Goal: Information Seeking & Learning: Learn about a topic

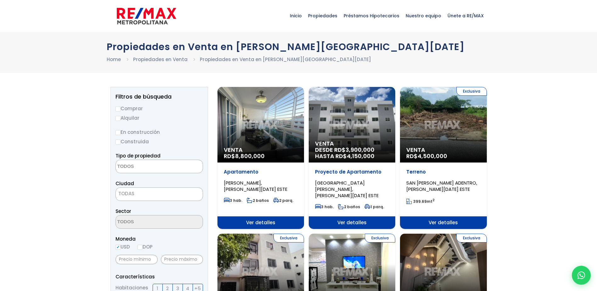
select select
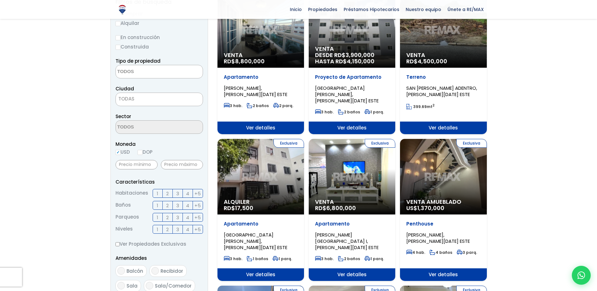
scroll to position [63, 0]
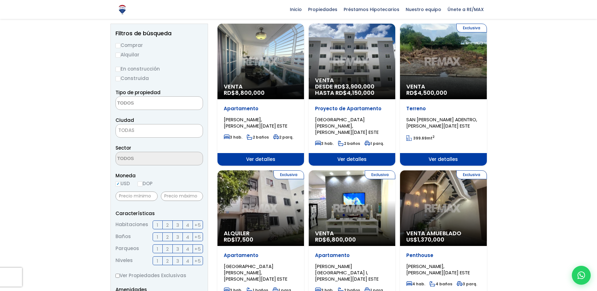
click at [355, 67] on div "Venta DESDE RD$ 3,900,000 HASTA RD$ 4,150,000" at bounding box center [352, 62] width 87 height 76
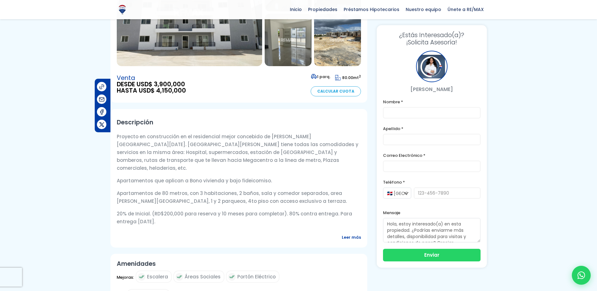
scroll to position [31, 0]
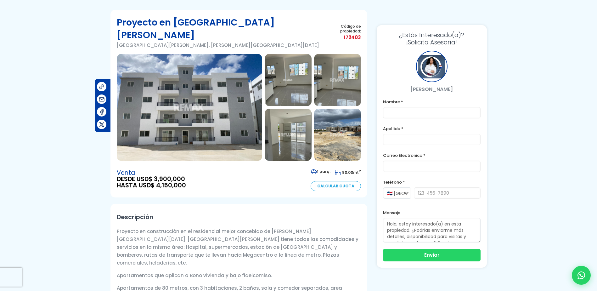
click at [186, 98] on img at bounding box center [189, 107] width 145 height 107
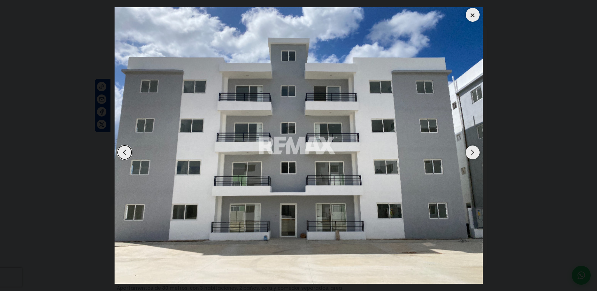
click at [471, 152] on div "Next slide" at bounding box center [473, 152] width 14 height 14
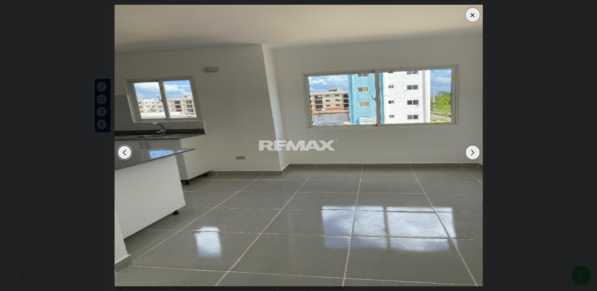
click at [471, 152] on div "Next slide" at bounding box center [473, 152] width 14 height 14
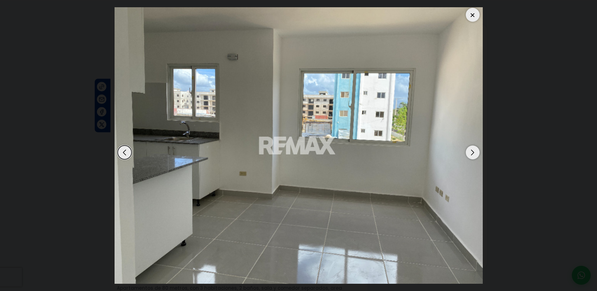
click at [471, 152] on div "Next slide" at bounding box center [473, 152] width 14 height 14
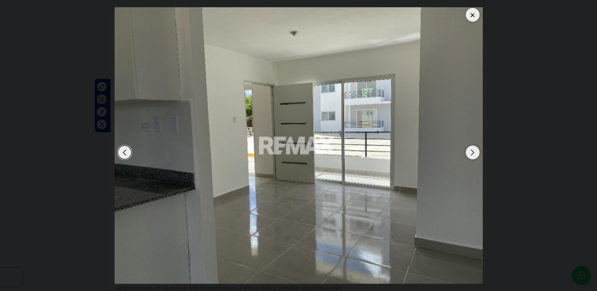
click at [471, 152] on div "Next slide" at bounding box center [473, 152] width 14 height 14
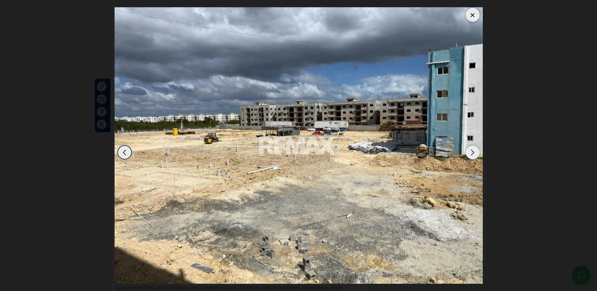
click at [471, 152] on div "Next slide" at bounding box center [473, 152] width 14 height 14
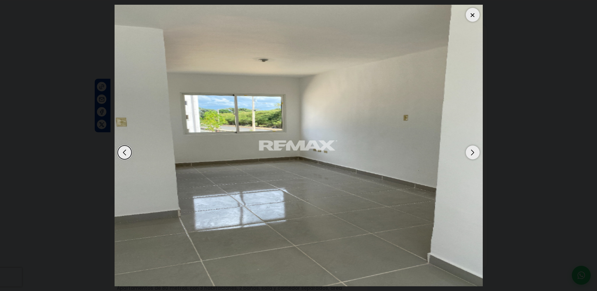
click at [471, 152] on div "Next slide" at bounding box center [473, 152] width 14 height 14
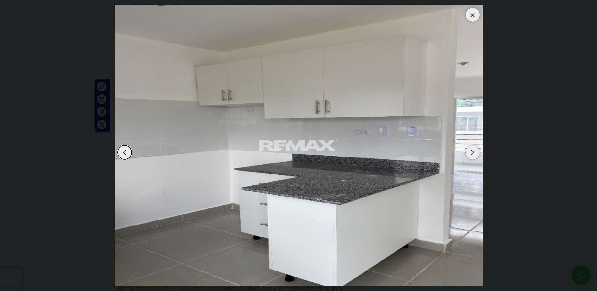
click at [471, 152] on div "Next slide" at bounding box center [473, 152] width 14 height 14
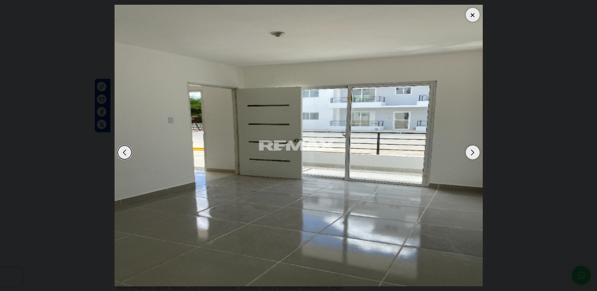
click at [471, 152] on div "Next slide" at bounding box center [473, 152] width 14 height 14
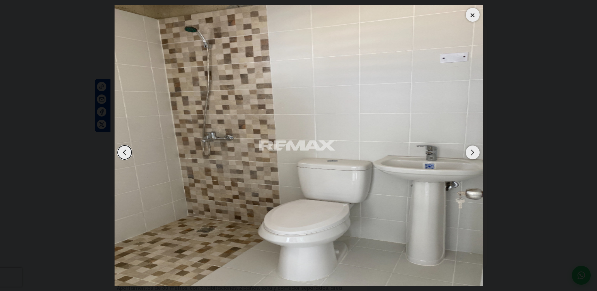
click at [471, 152] on div "Next slide" at bounding box center [473, 152] width 14 height 14
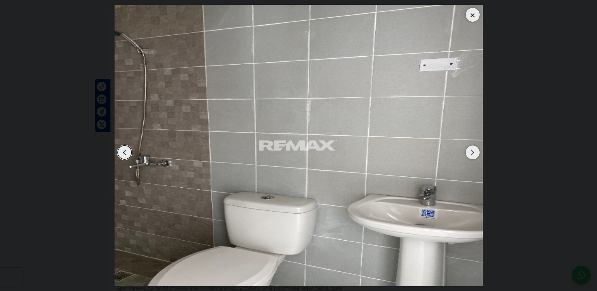
click at [471, 152] on div "Next slide" at bounding box center [473, 152] width 14 height 14
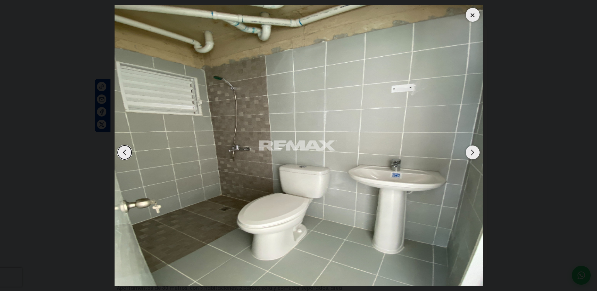
click at [471, 152] on div "Next slide" at bounding box center [473, 152] width 14 height 14
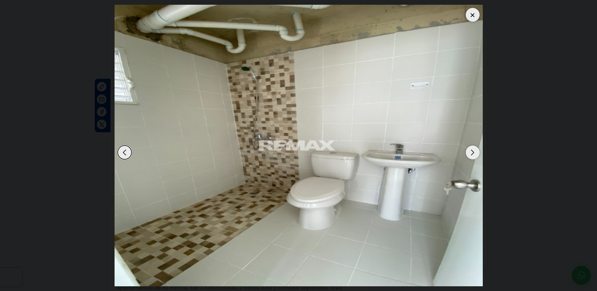
click at [471, 152] on div "Next slide" at bounding box center [473, 152] width 14 height 14
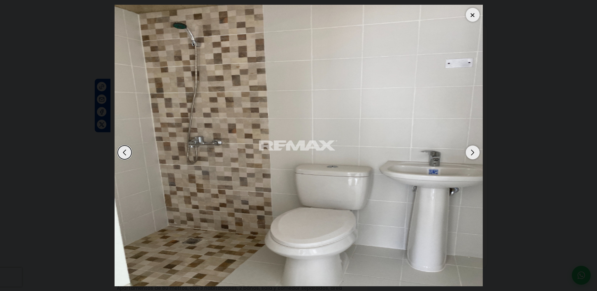
click at [471, 152] on div "Next slide" at bounding box center [473, 152] width 14 height 14
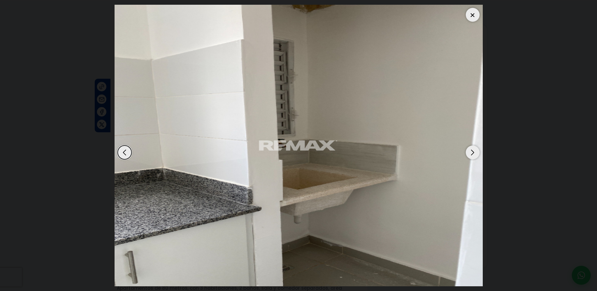
click at [471, 152] on div "Next slide" at bounding box center [473, 152] width 14 height 14
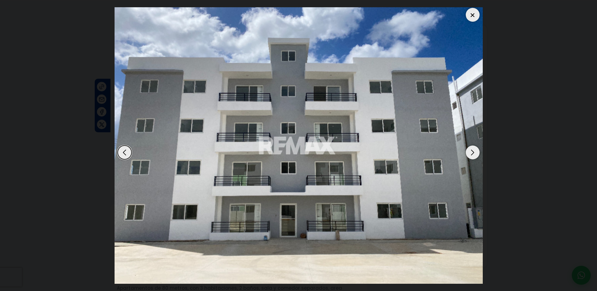
click at [125, 152] on div "Previous slide" at bounding box center [125, 152] width 14 height 14
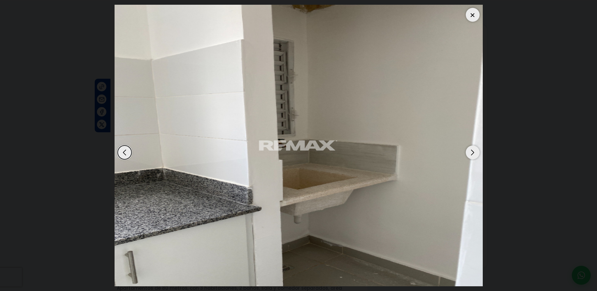
click at [470, 154] on div "Next slide" at bounding box center [473, 152] width 14 height 14
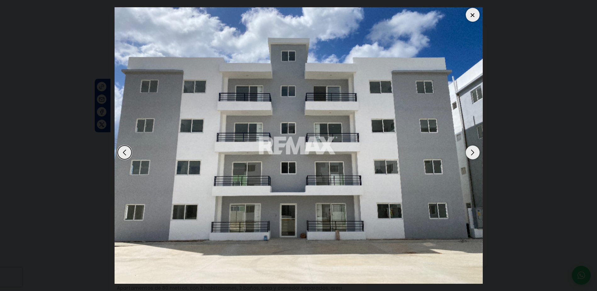
click at [470, 154] on div "Next slide" at bounding box center [473, 152] width 14 height 14
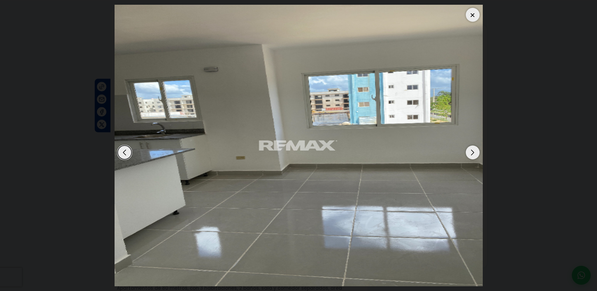
click at [470, 154] on div "Next slide" at bounding box center [473, 152] width 14 height 14
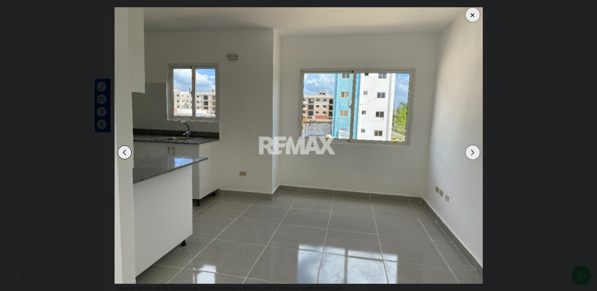
click at [470, 14] on div at bounding box center [473, 15] width 14 height 14
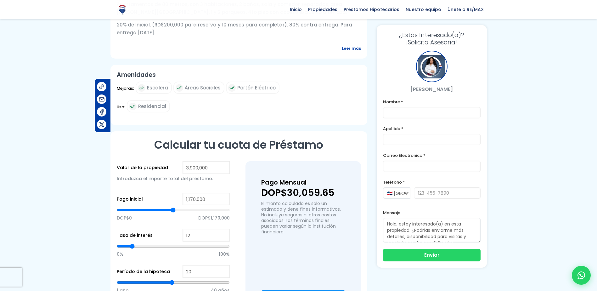
scroll to position [346, 0]
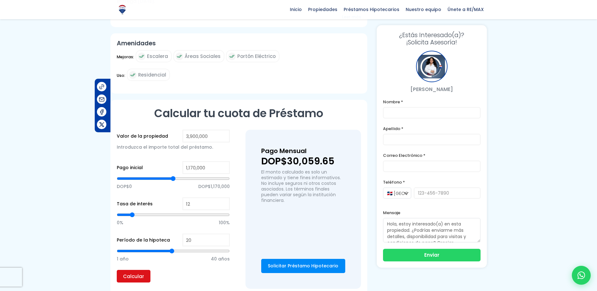
click at [136, 270] on input "Calcular" at bounding box center [134, 276] width 34 height 13
click at [134, 270] on input "Calcular" at bounding box center [134, 276] width 34 height 13
click at [136, 270] on input "Calcular" at bounding box center [134, 276] width 34 height 13
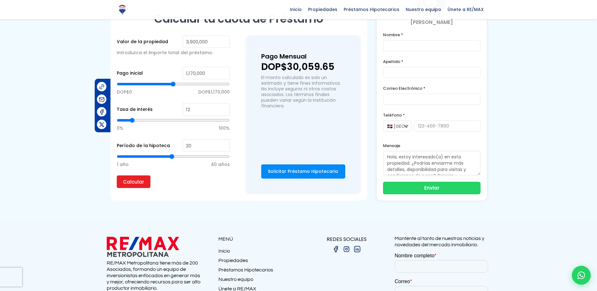
scroll to position [315, 0]
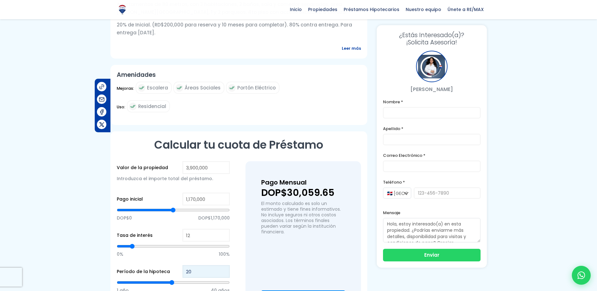
drag, startPoint x: 192, startPoint y: 250, endPoint x: 185, endPoint y: 256, distance: 9.6
click at [185, 265] on input "20" at bounding box center [205, 271] width 47 height 13
type input "1"
type input "10"
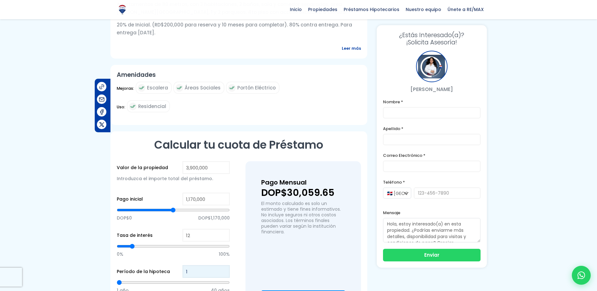
type input "10"
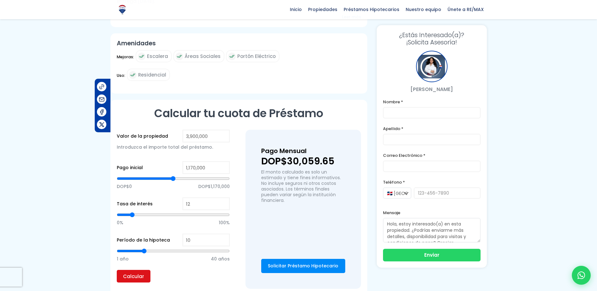
click at [139, 270] on input "Calcular" at bounding box center [134, 276] width 34 height 13
drag, startPoint x: 192, startPoint y: 220, endPoint x: 183, endPoint y: 226, distance: 11.0
click at [183, 233] on div "Período de la hipoteca 10 1 año 40 años" at bounding box center [173, 251] width 113 height 36
type input "1"
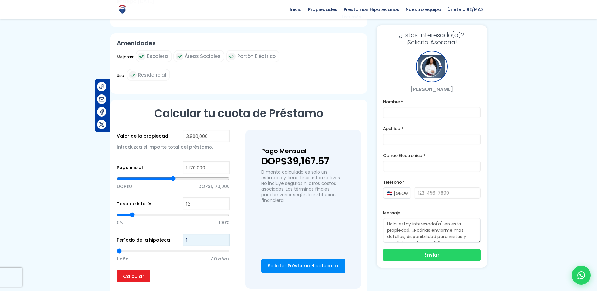
type input "10"
type input "1"
click at [126, 270] on input "Calcular" at bounding box center [134, 276] width 34 height 13
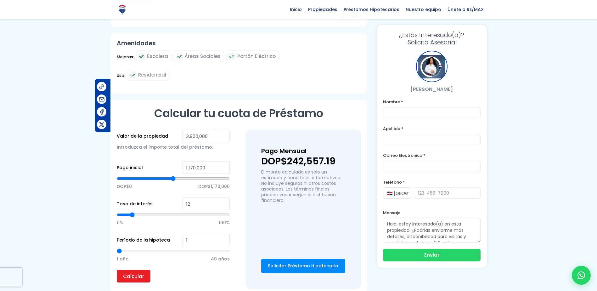
scroll to position [378, 0]
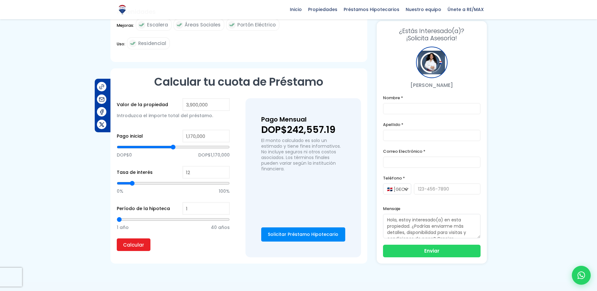
type input "2"
type input "3"
type input "4"
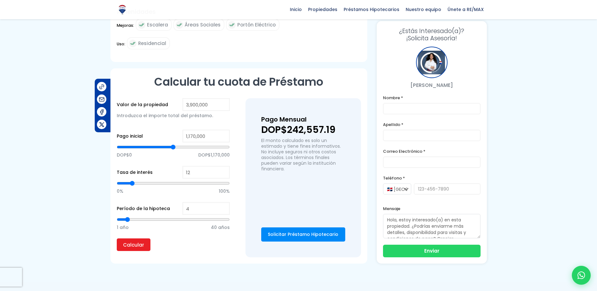
drag, startPoint x: 120, startPoint y: 199, endPoint x: 128, endPoint y: 199, distance: 7.9
type input "4"
click at [128, 216] on input "range" at bounding box center [173, 219] width 113 height 6
type input "5"
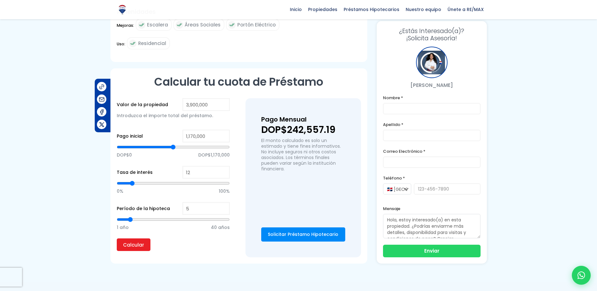
type input "6"
type input "7"
type input "8"
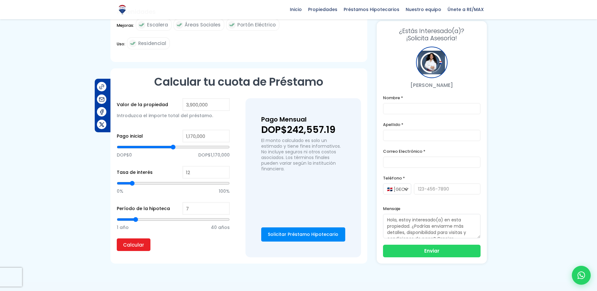
type input "8"
type input "9"
type input "10"
drag, startPoint x: 128, startPoint y: 198, endPoint x: 143, endPoint y: 200, distance: 15.6
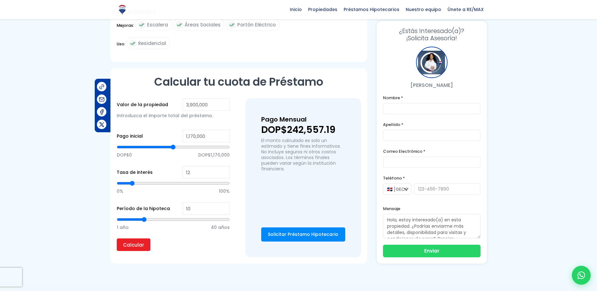
type input "10"
click at [143, 216] on input "range" at bounding box center [173, 219] width 113 height 6
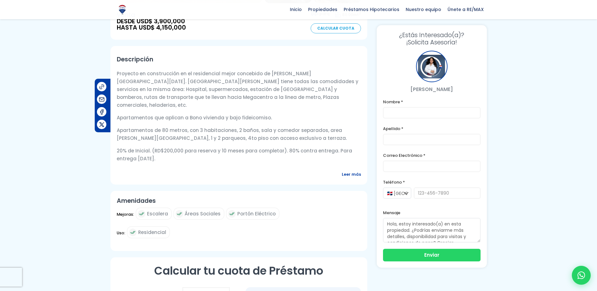
scroll to position [0, 0]
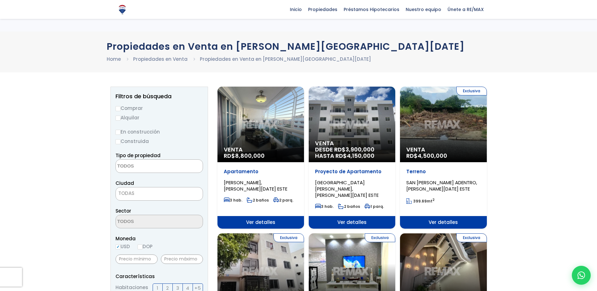
select select
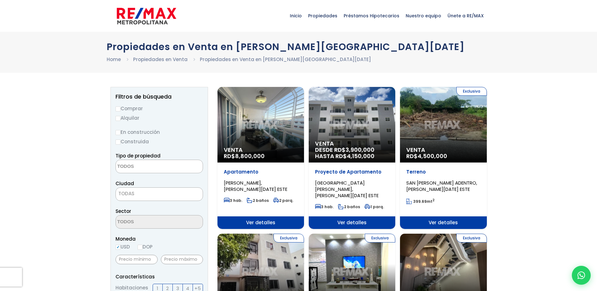
click at [260, 135] on div "Venta RD$ 8,800,000" at bounding box center [260, 125] width 87 height 76
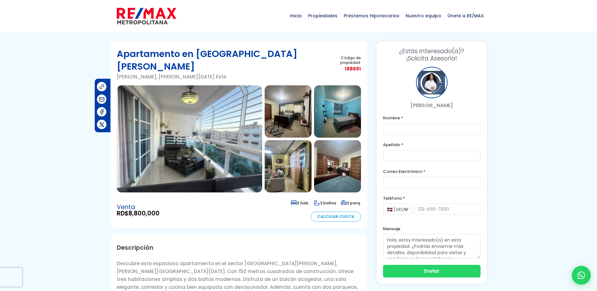
click at [235, 145] on img at bounding box center [189, 138] width 145 height 107
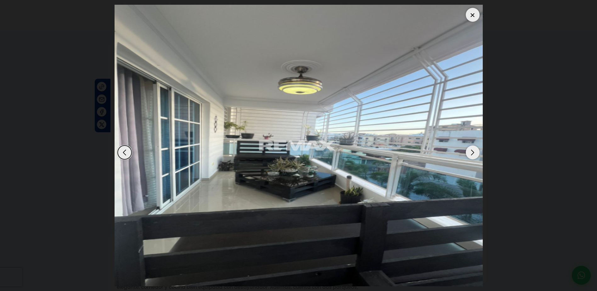
click at [473, 152] on div "Next slide" at bounding box center [473, 152] width 14 height 14
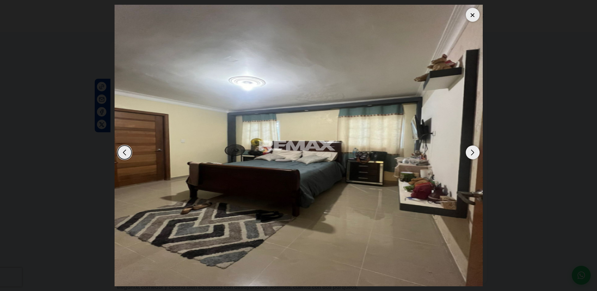
click at [473, 152] on div "Next slide" at bounding box center [473, 152] width 14 height 14
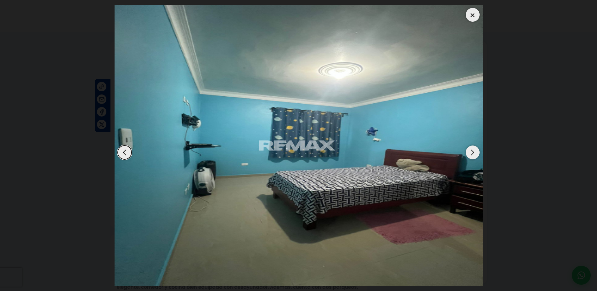
click at [473, 152] on div "Next slide" at bounding box center [473, 152] width 14 height 14
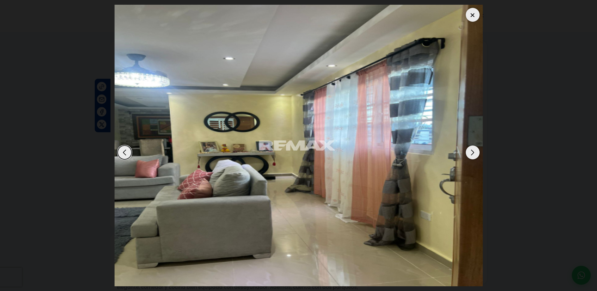
click at [473, 152] on div "Next slide" at bounding box center [473, 152] width 14 height 14
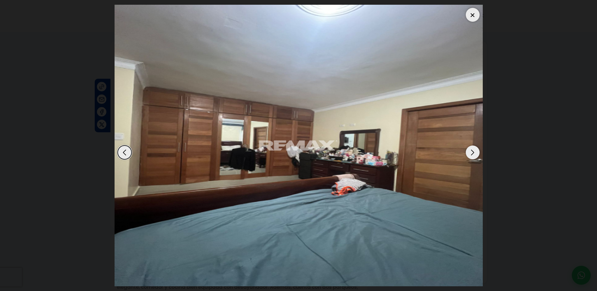
click at [473, 152] on div "Next slide" at bounding box center [473, 152] width 14 height 14
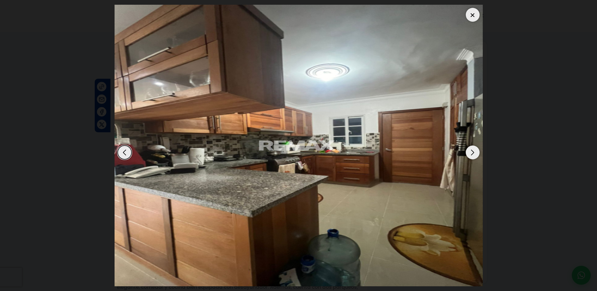
click at [473, 152] on div "Next slide" at bounding box center [473, 152] width 14 height 14
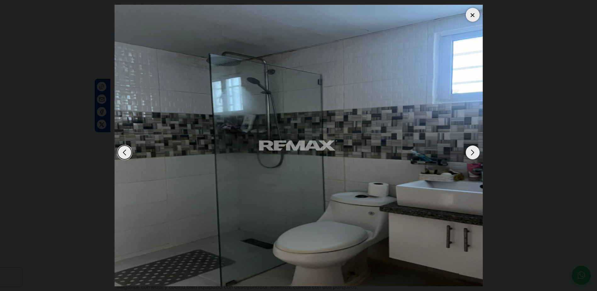
click at [473, 152] on div "Next slide" at bounding box center [473, 152] width 14 height 14
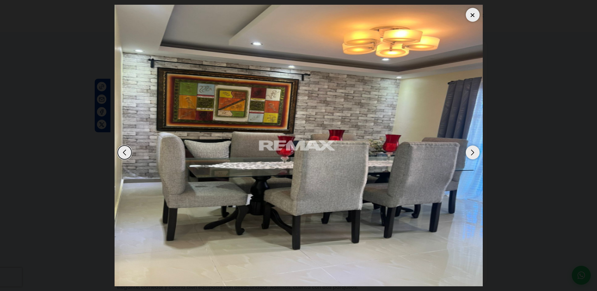
click at [473, 152] on div "Next slide" at bounding box center [473, 152] width 14 height 14
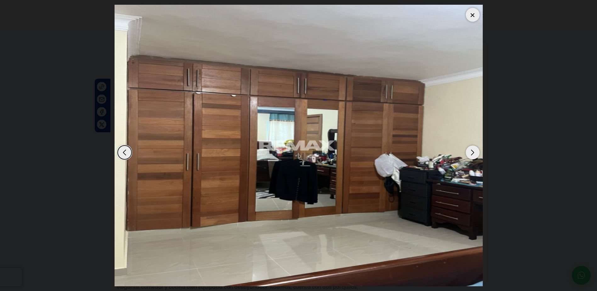
click at [473, 152] on div "Next slide" at bounding box center [473, 152] width 14 height 14
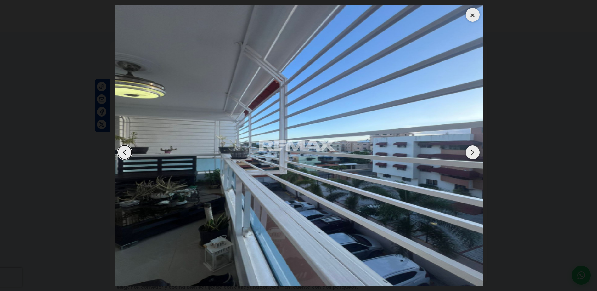
click at [473, 152] on div "Next slide" at bounding box center [473, 152] width 14 height 14
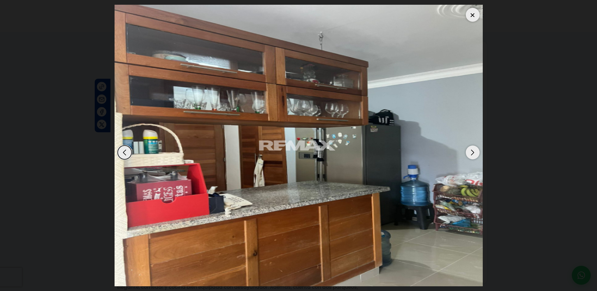
click at [473, 152] on div "Next slide" at bounding box center [473, 152] width 14 height 14
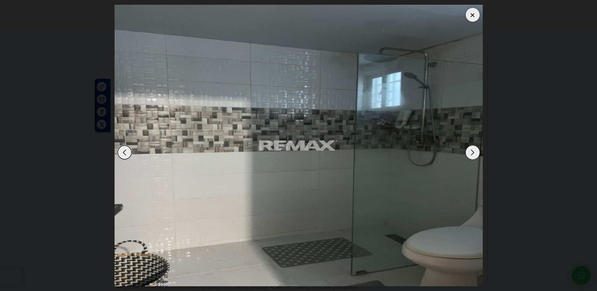
click at [473, 152] on div "Next slide" at bounding box center [473, 152] width 14 height 14
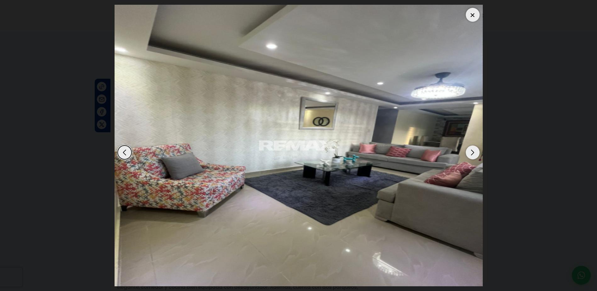
click at [473, 152] on div "Next slide" at bounding box center [473, 152] width 14 height 14
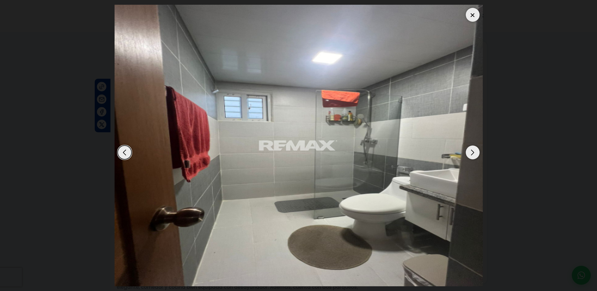
click at [473, 152] on div "Next slide" at bounding box center [473, 152] width 14 height 14
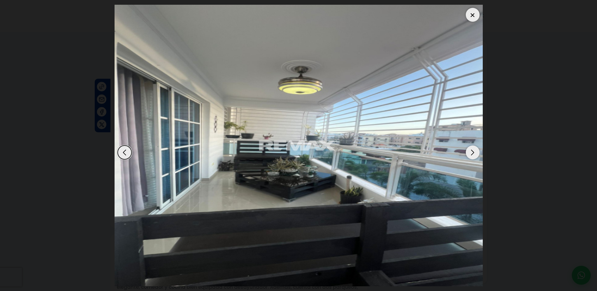
click at [473, 152] on div "Next slide" at bounding box center [473, 152] width 14 height 14
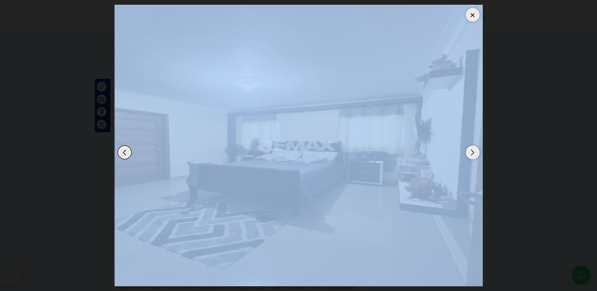
click at [473, 152] on div "Next slide" at bounding box center [473, 152] width 14 height 14
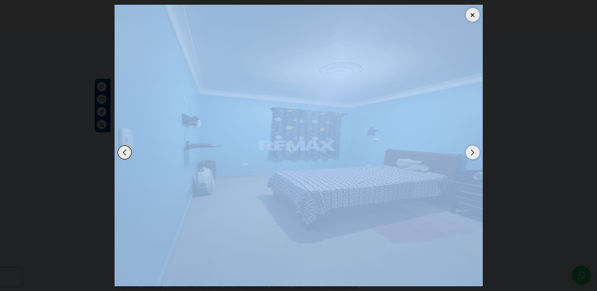
click at [468, 17] on div at bounding box center [473, 15] width 14 height 14
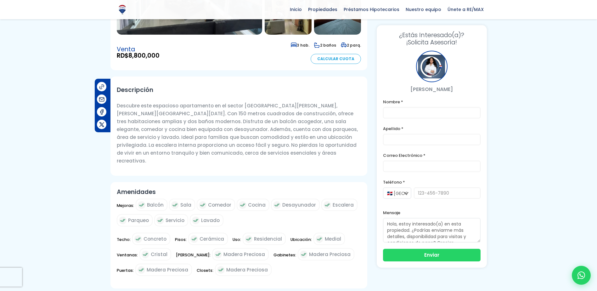
scroll to position [315, 0]
